Goal: Task Accomplishment & Management: Use online tool/utility

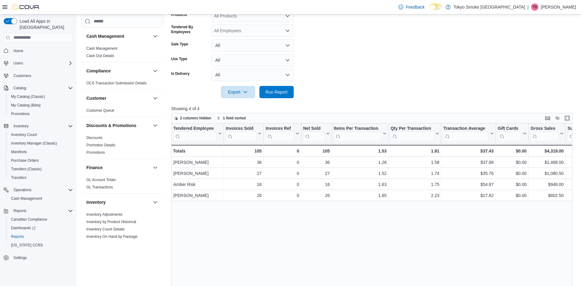
scroll to position [153, 0]
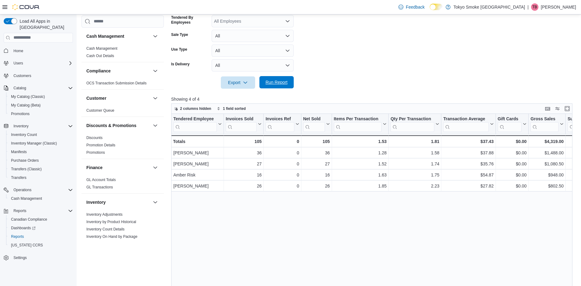
click at [279, 81] on span "Run Report" at bounding box center [277, 82] width 22 height 6
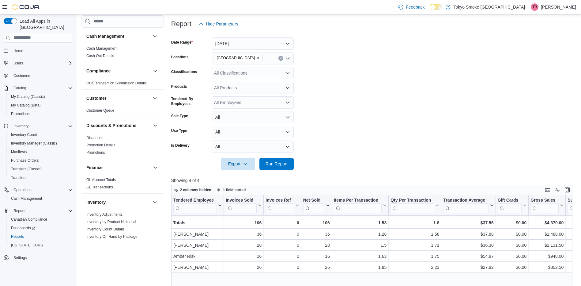
scroll to position [61, 0]
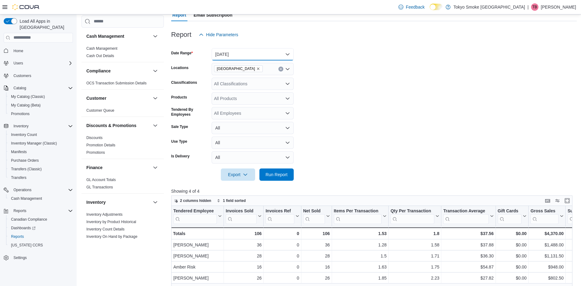
click at [247, 52] on button "[DATE]" at bounding box center [253, 54] width 82 height 12
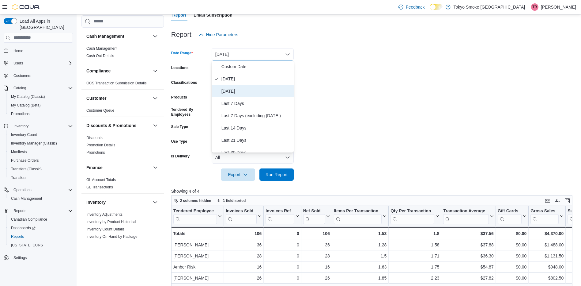
click at [227, 93] on span "[DATE]" at bounding box center [257, 90] width 70 height 7
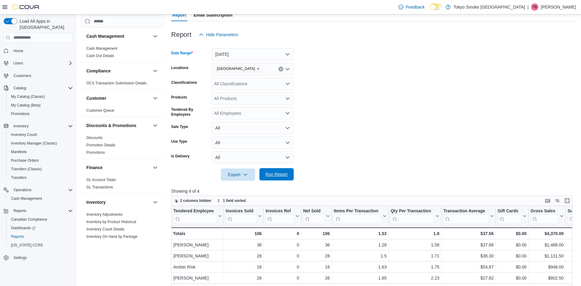
click at [273, 171] on span "Run Report" at bounding box center [276, 174] width 27 height 12
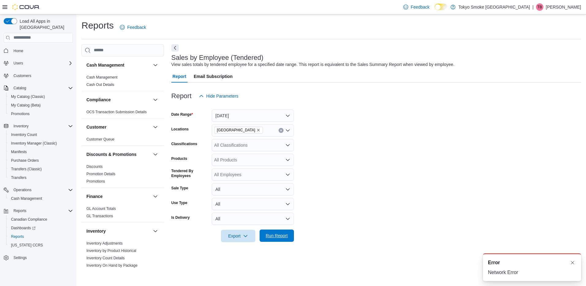
click at [290, 232] on span "Run Report" at bounding box center [276, 235] width 27 height 12
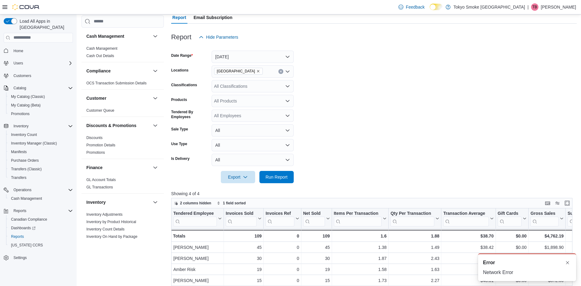
scroll to position [31, 0]
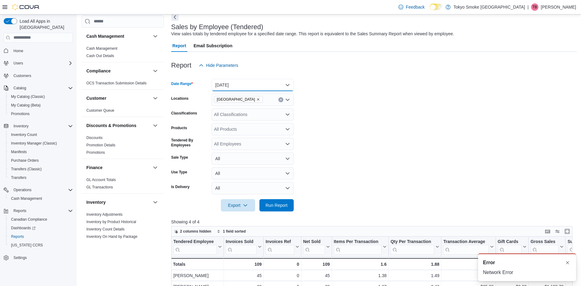
click at [266, 86] on button "[DATE]" at bounding box center [253, 85] width 82 height 12
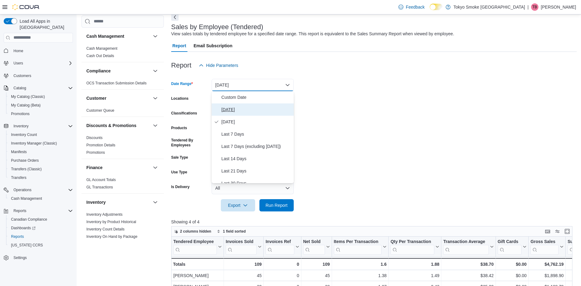
click at [250, 108] on span "[DATE]" at bounding box center [257, 109] width 70 height 7
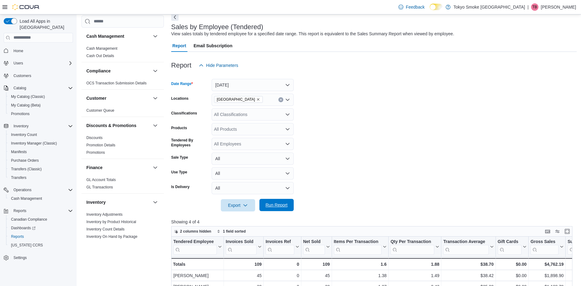
click at [284, 205] on span "Run Report" at bounding box center [277, 205] width 22 height 6
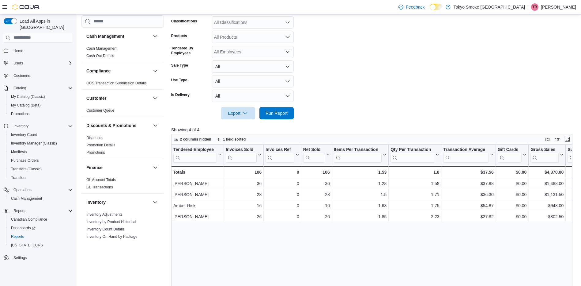
scroll to position [153, 0]
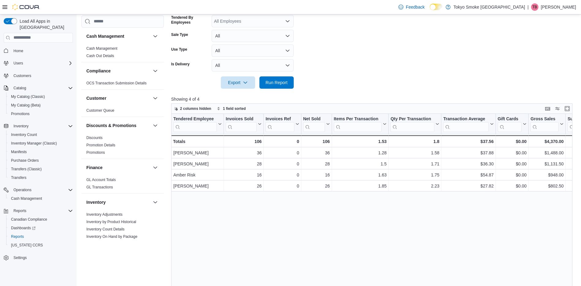
click at [255, 73] on div at bounding box center [374, 73] width 406 height 5
click at [268, 82] on span "Run Report" at bounding box center [277, 82] width 22 height 6
click at [393, 256] on div "Tendered Employee Click to view column header actions Invoices Sold Click to vi…" at bounding box center [374, 223] width 406 height 218
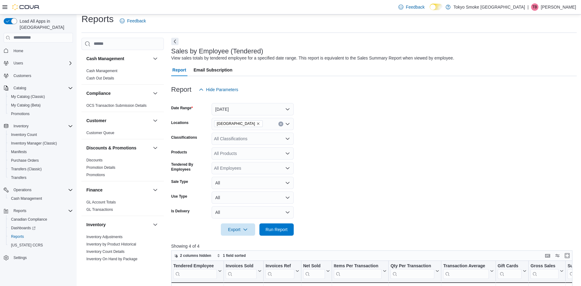
scroll to position [0, 0]
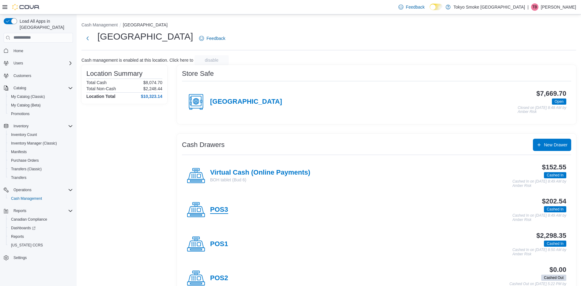
click at [224, 211] on h4 "POS3" at bounding box center [219, 210] width 18 height 8
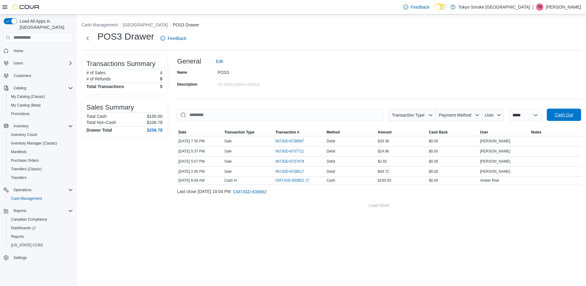
click at [569, 118] on span "Cash Out" at bounding box center [564, 115] width 27 height 12
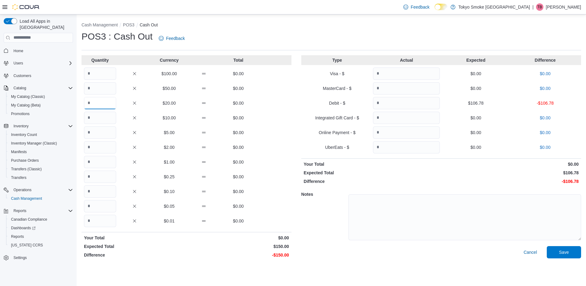
click at [114, 103] on input "Quantity" at bounding box center [100, 103] width 32 height 12
type input "*"
type input "**"
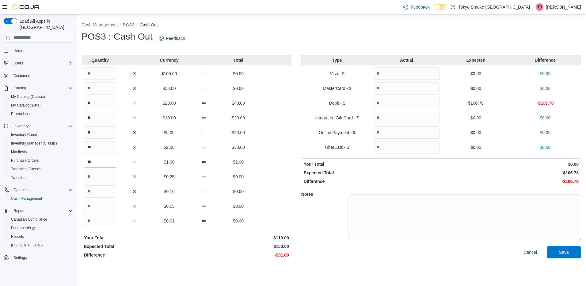
type input "**"
click at [406, 101] on input "Quantity" at bounding box center [406, 103] width 67 height 12
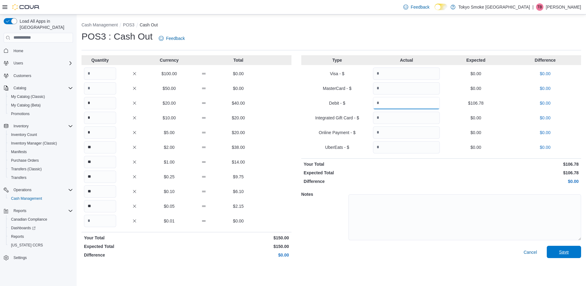
type input "******"
click at [564, 253] on span "Save" at bounding box center [564, 252] width 10 height 6
